Goal: Information Seeking & Learning: Learn about a topic

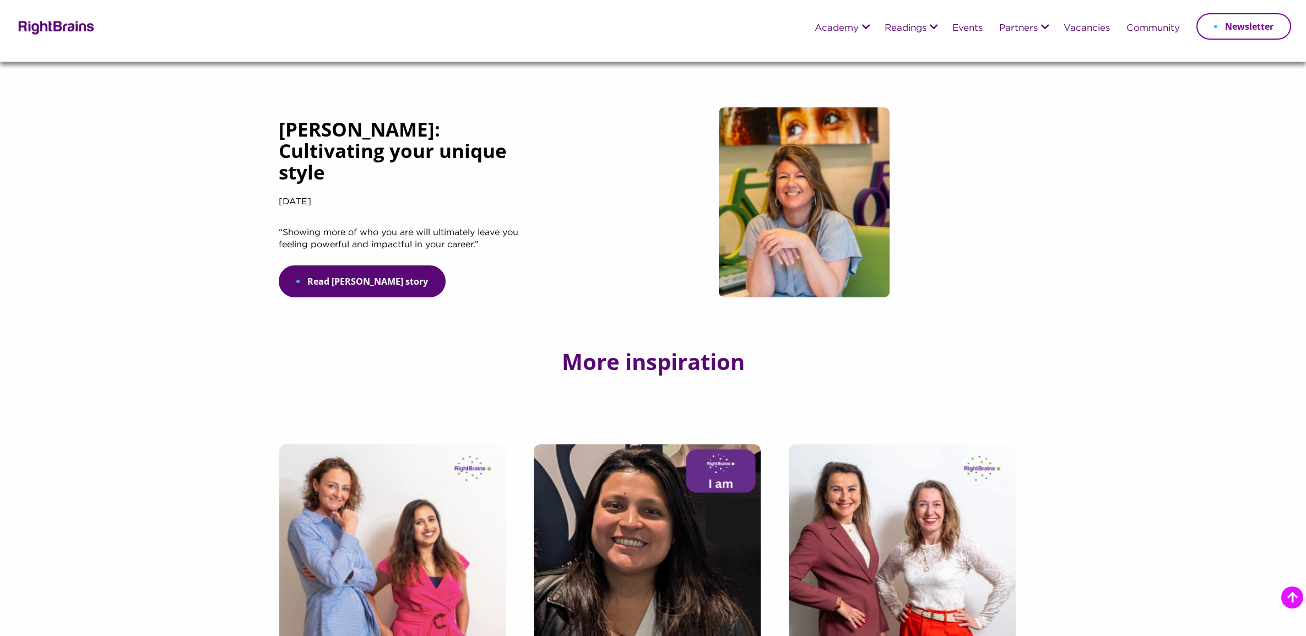
scroll to position [1102, 0]
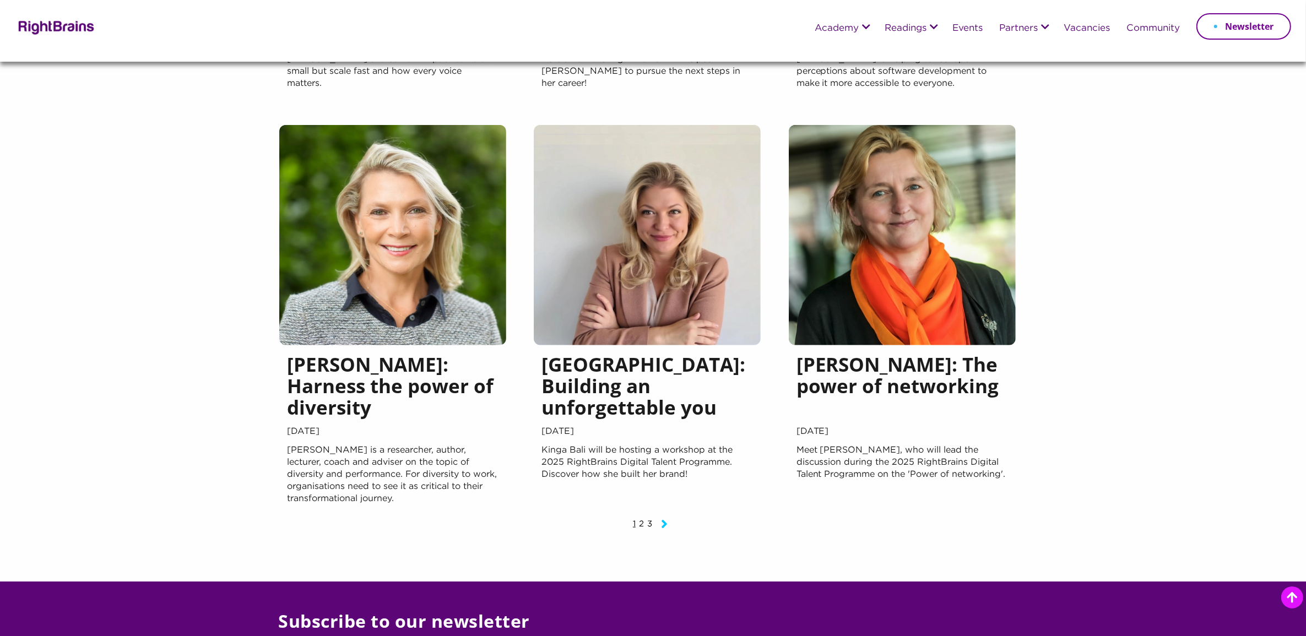
click at [667, 527] on icon "Next page" at bounding box center [664, 523] width 7 height 13
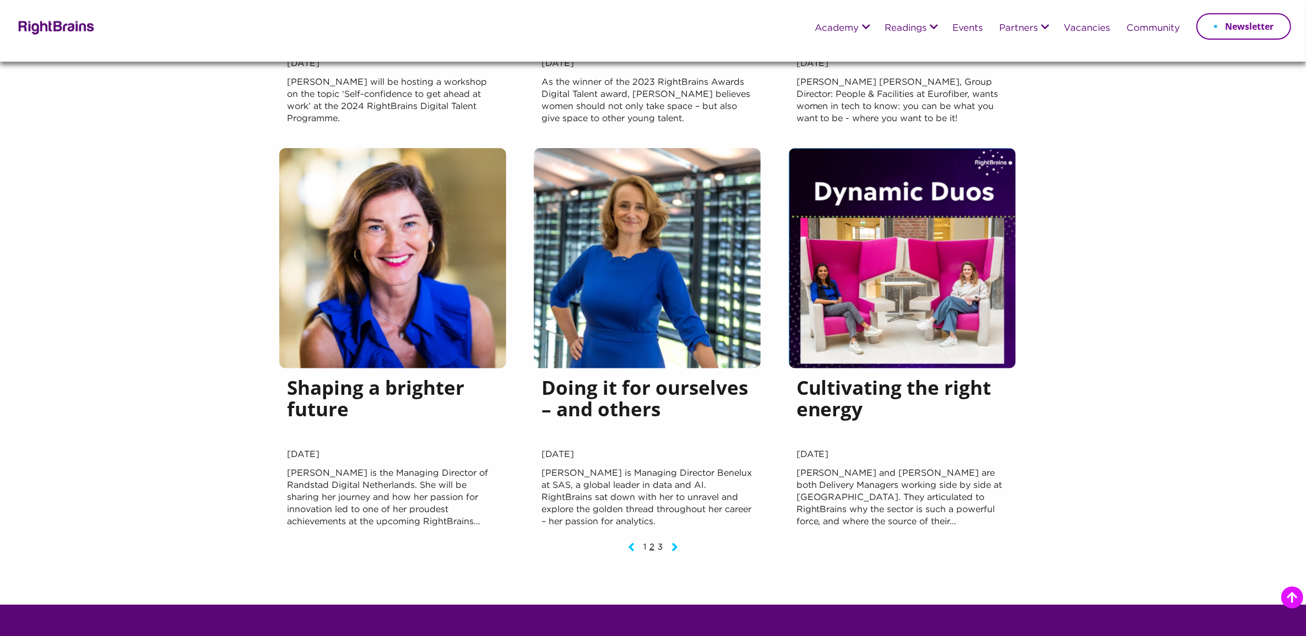
scroll to position [1171, 0]
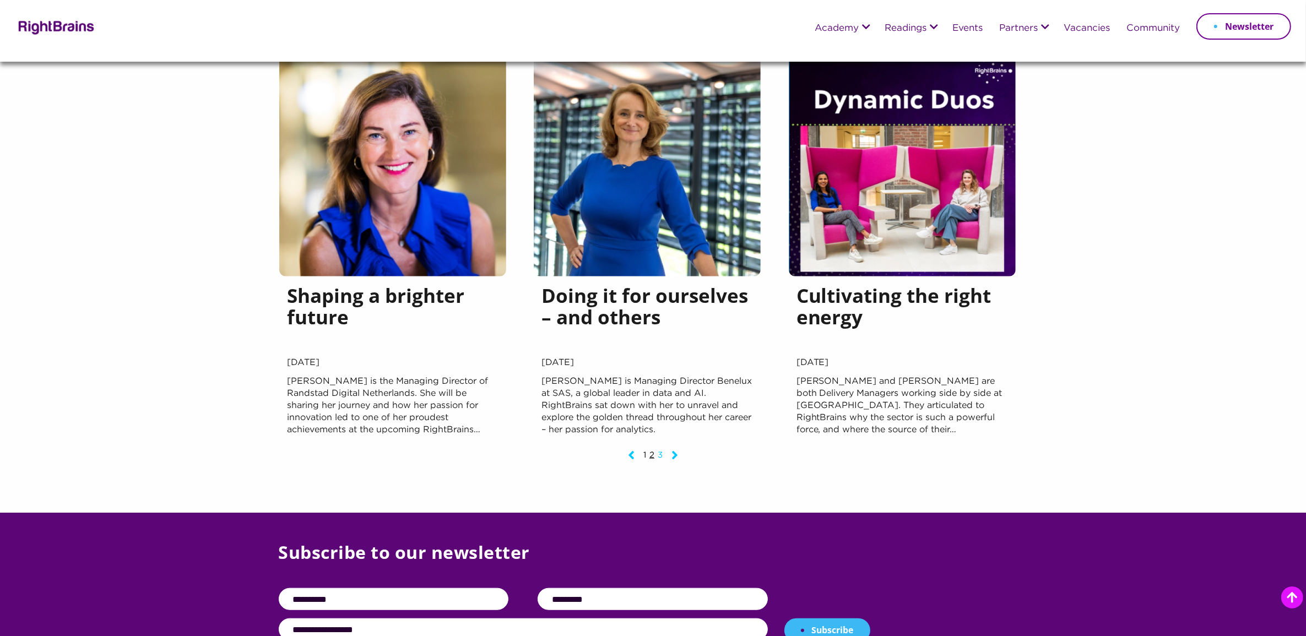
click at [660, 455] on link "3" at bounding box center [660, 455] width 5 height 7
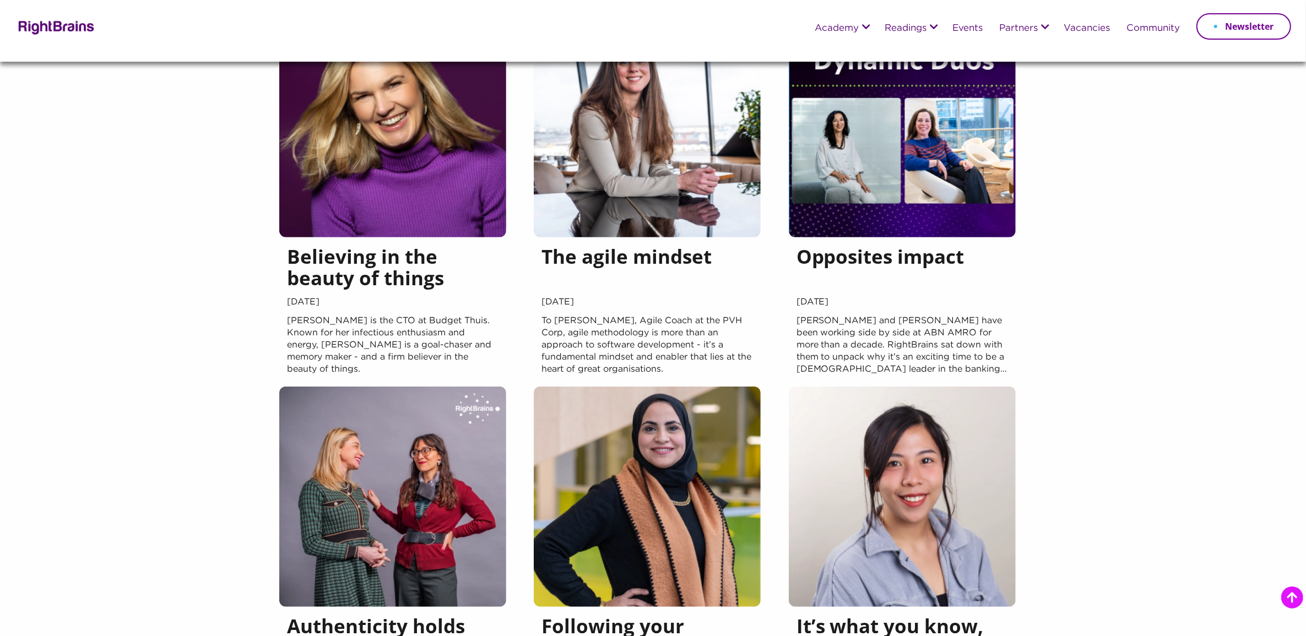
scroll to position [413, 0]
